Goal: Navigation & Orientation: Find specific page/section

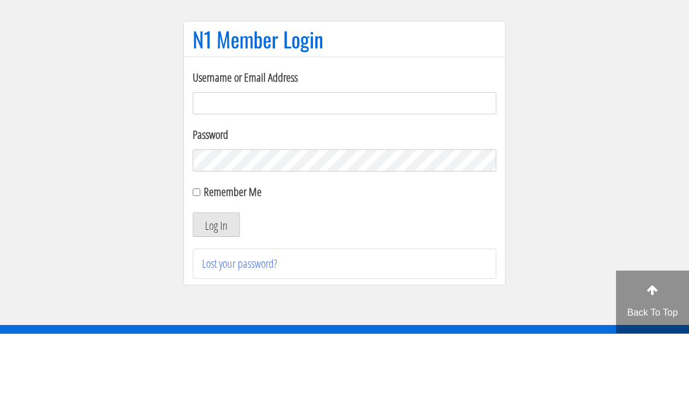
scroll to position [83, 0]
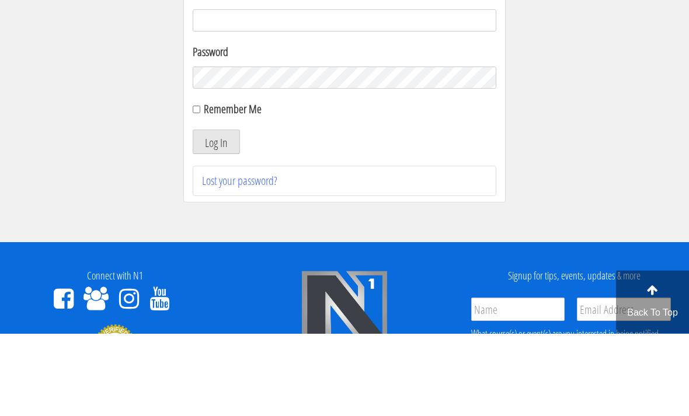
type input "tthmt93@gmail.com"
click at [216, 225] on button "Log In" at bounding box center [216, 224] width 47 height 25
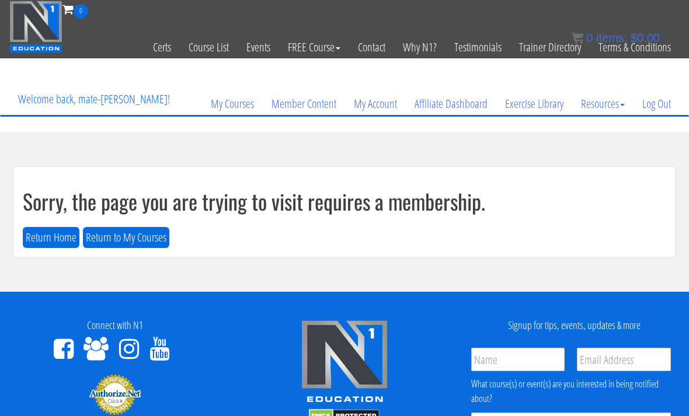
click at [142, 237] on button "Return to My Courses" at bounding box center [126, 238] width 86 height 22
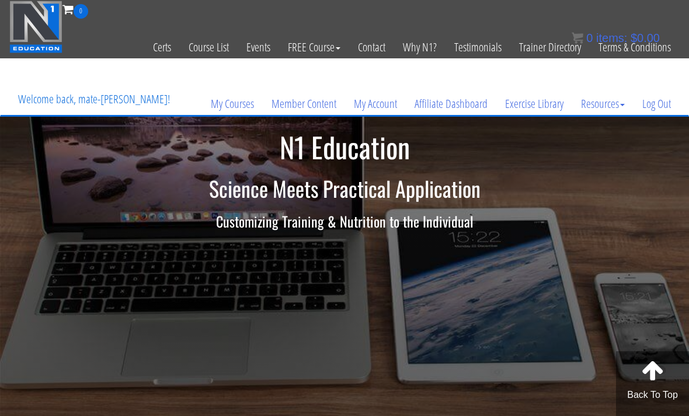
click at [528, 111] on link "Exercise Library" at bounding box center [534, 104] width 76 height 56
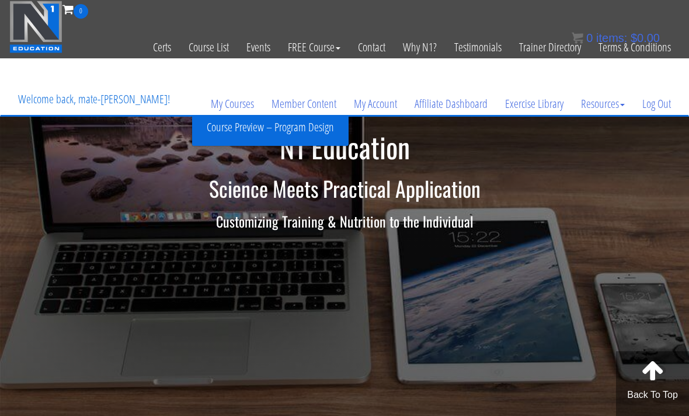
click at [322, 126] on link "Member Content" at bounding box center [304, 104] width 82 height 56
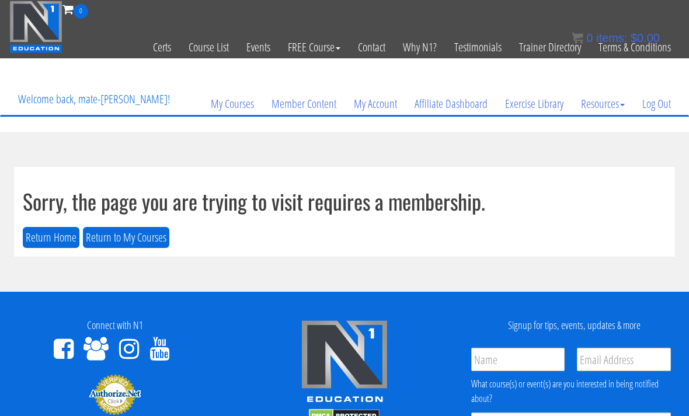
click at [145, 236] on button "Return to My Courses" at bounding box center [126, 238] width 86 height 22
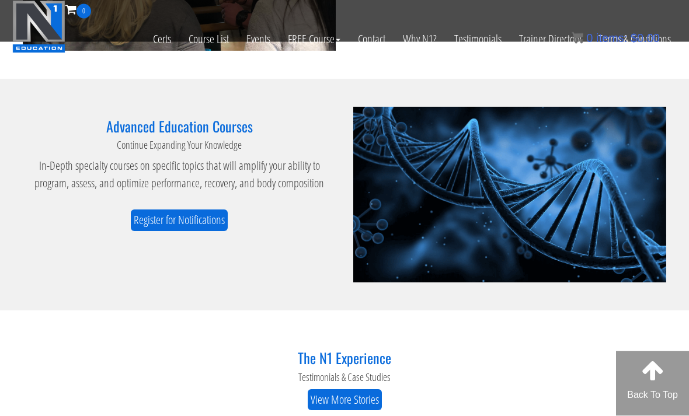
scroll to position [1306, 0]
